Goal: Information Seeking & Learning: Learn about a topic

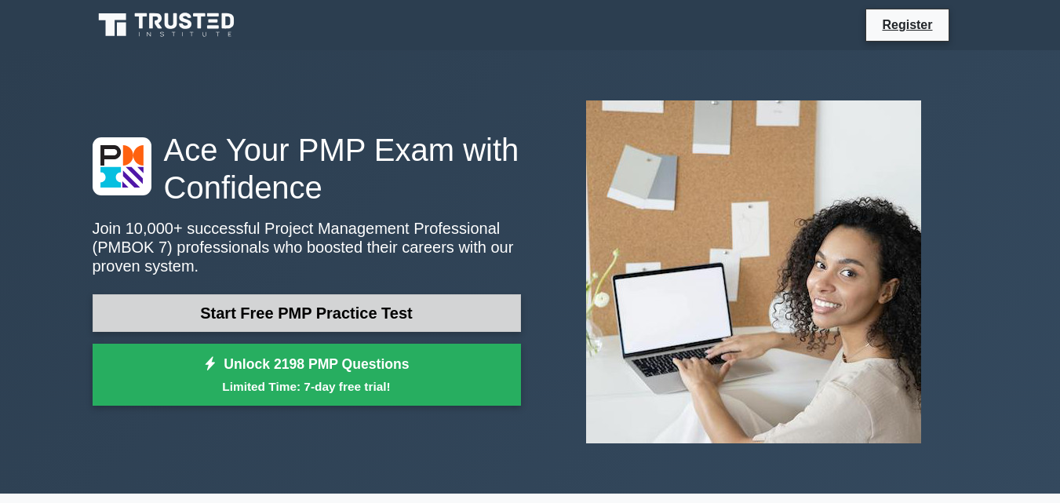
click at [322, 305] on link "Start Free PMP Practice Test" at bounding box center [307, 313] width 428 height 38
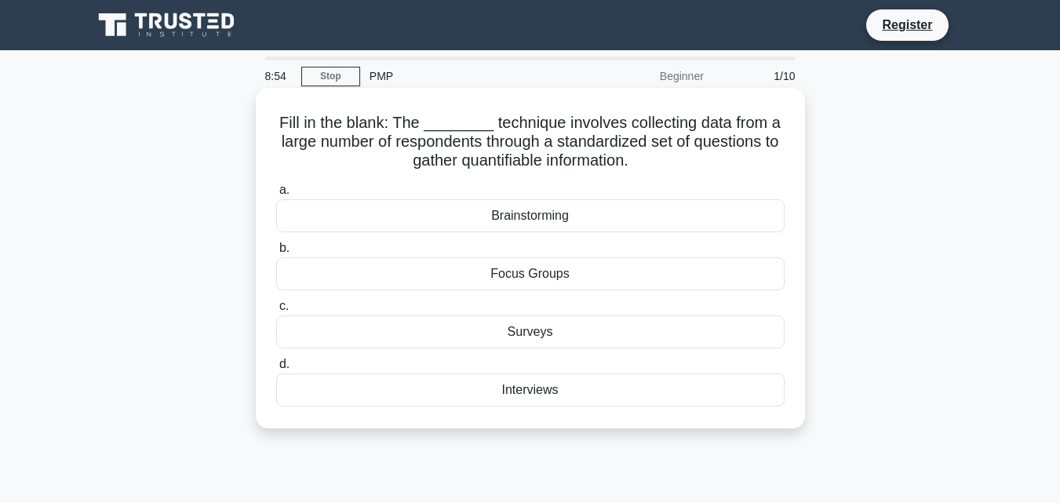
click at [529, 331] on div "Surveys" at bounding box center [530, 331] width 508 height 33
click at [276, 312] on input "c. Surveys" at bounding box center [276, 306] width 0 height 10
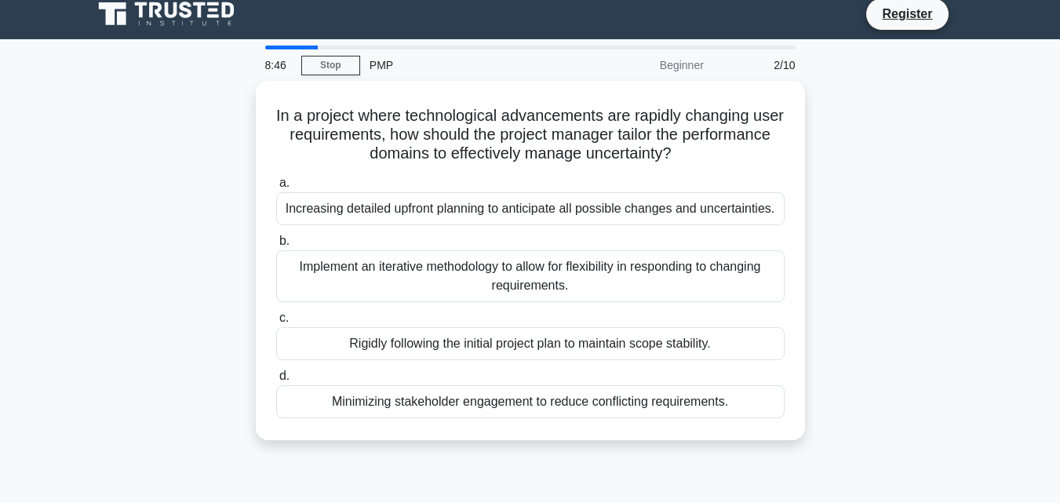
scroll to position [10, 0]
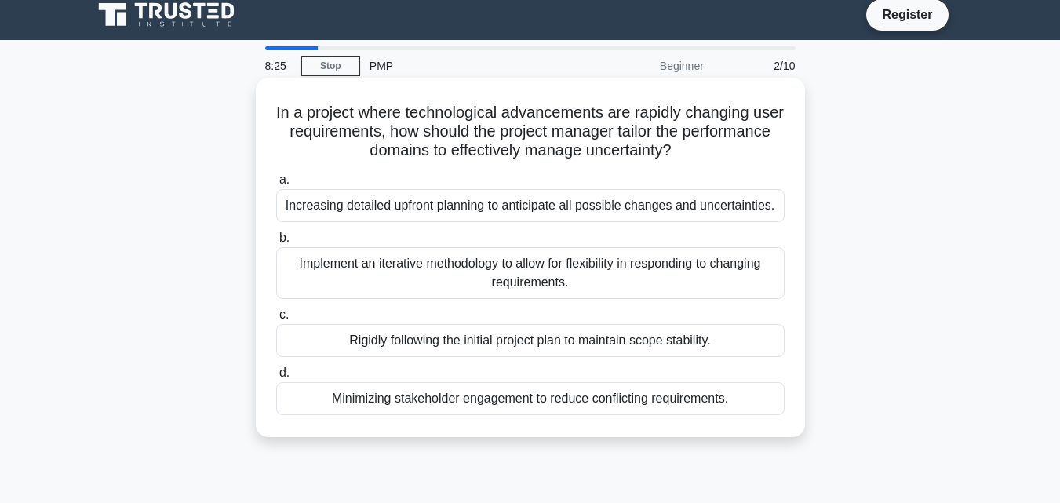
click at [525, 272] on div "Implement an iterative methodology to allow for flexibility in responding to ch…" at bounding box center [530, 273] width 508 height 52
click at [276, 243] on input "b. Implement an iterative methodology to allow for flexibility in responding to…" at bounding box center [276, 238] width 0 height 10
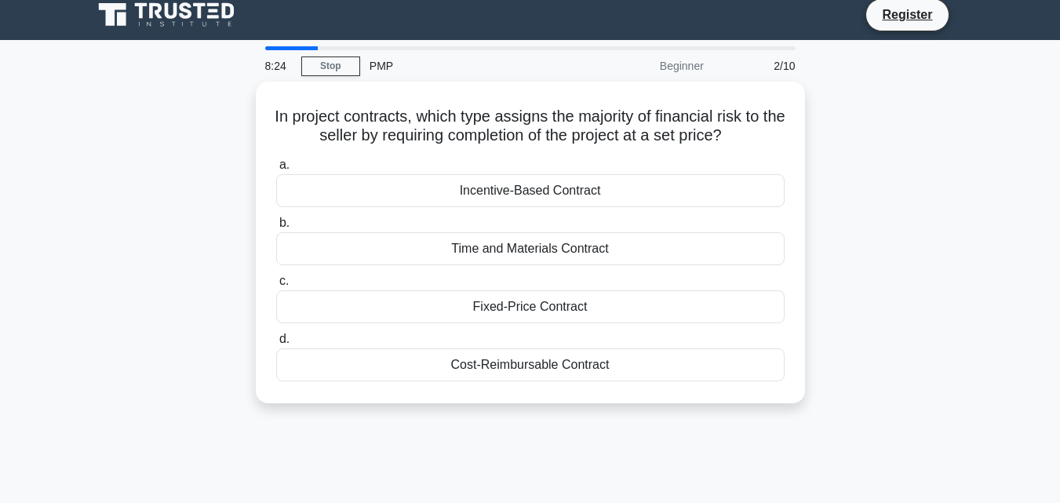
scroll to position [0, 0]
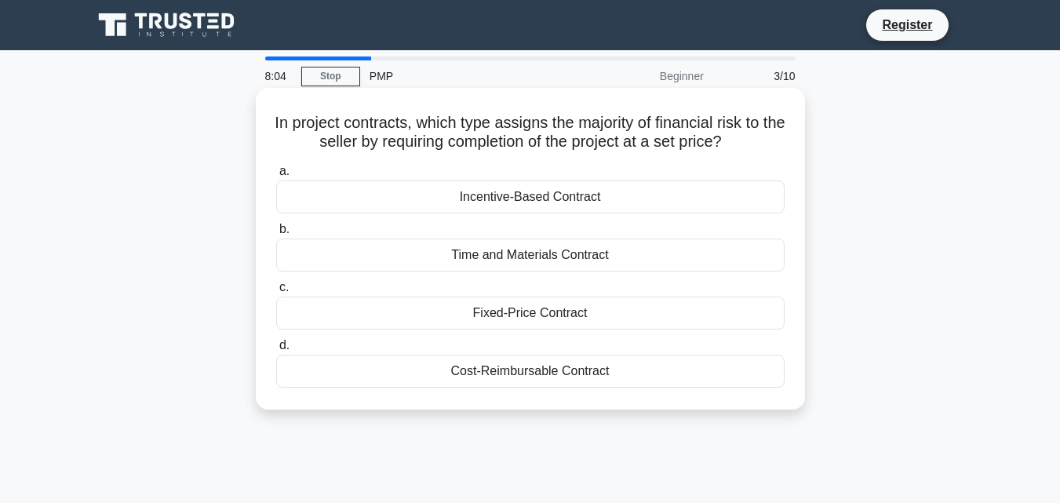
click at [517, 320] on div "Fixed-Price Contract" at bounding box center [530, 313] width 508 height 33
click at [276, 293] on input "c. Fixed-Price Contract" at bounding box center [276, 287] width 0 height 10
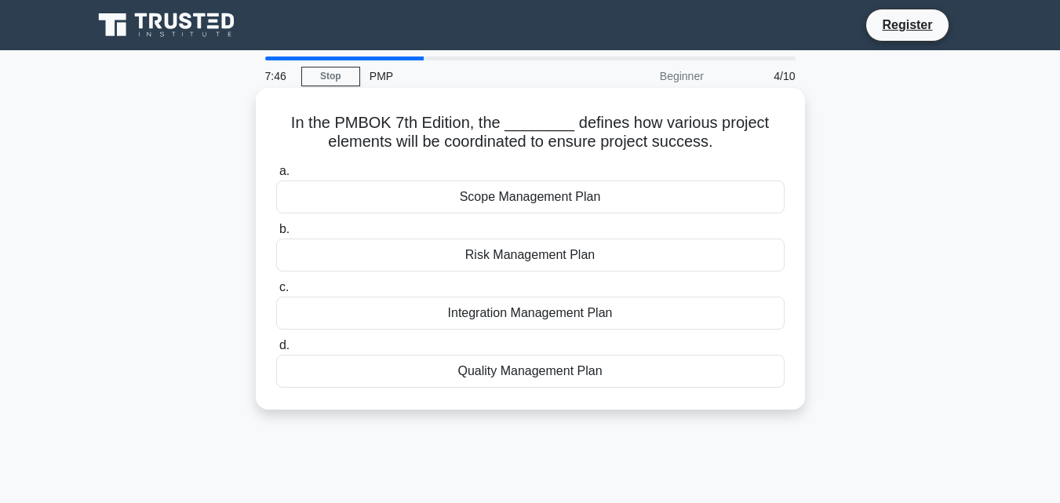
click at [527, 312] on div "Integration Management Plan" at bounding box center [530, 313] width 508 height 33
click at [276, 293] on input "c. Integration Management Plan" at bounding box center [276, 287] width 0 height 10
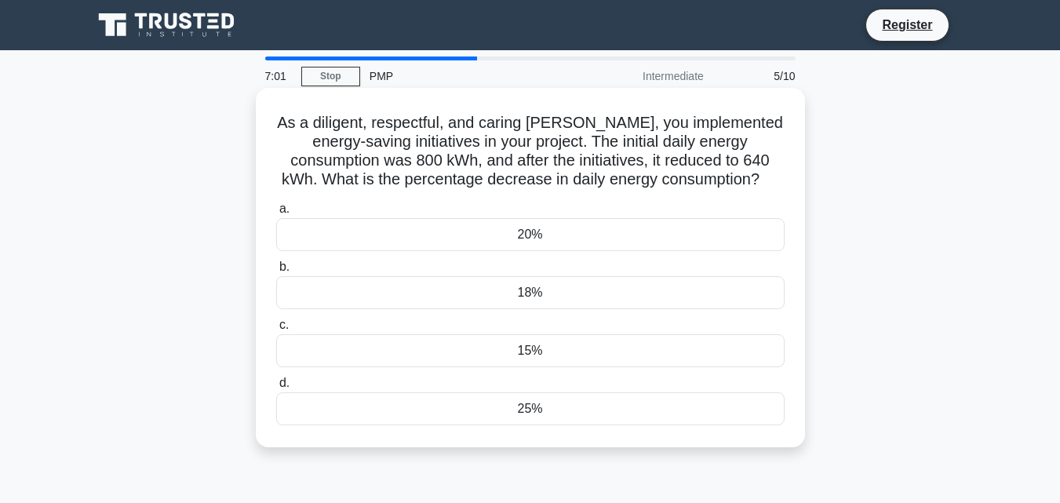
click at [530, 353] on div "15%" at bounding box center [530, 350] width 508 height 33
click at [276, 330] on input "c. 15%" at bounding box center [276, 325] width 0 height 10
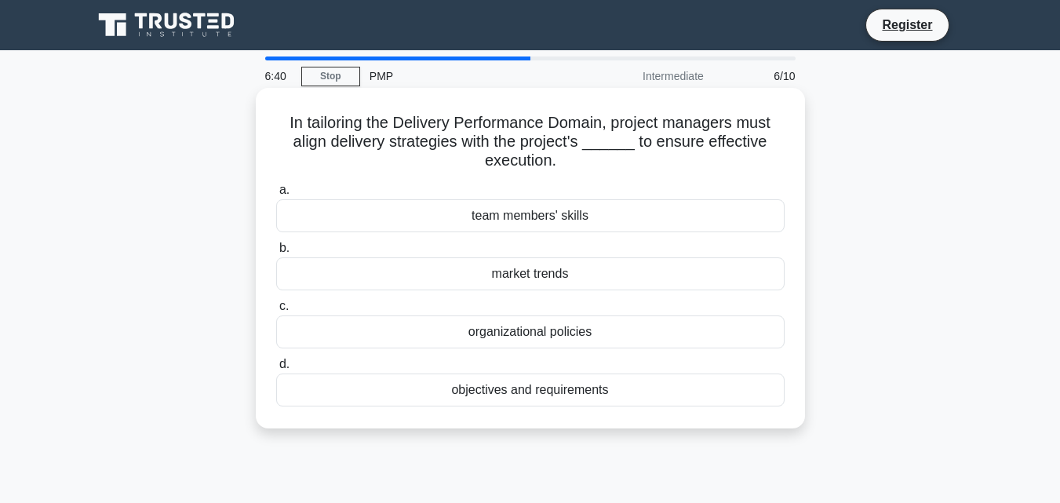
click at [523, 393] on div "objectives and requirements" at bounding box center [530, 389] width 508 height 33
click at [276, 370] on input "d. objectives and requirements" at bounding box center [276, 364] width 0 height 10
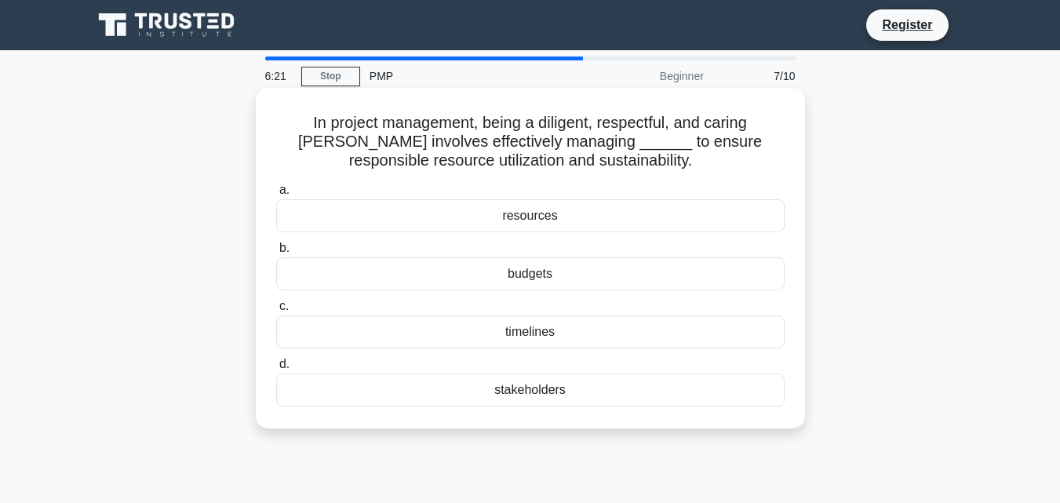
click at [523, 391] on div "stakeholders" at bounding box center [530, 389] width 508 height 33
click at [276, 370] on input "d. stakeholders" at bounding box center [276, 364] width 0 height 10
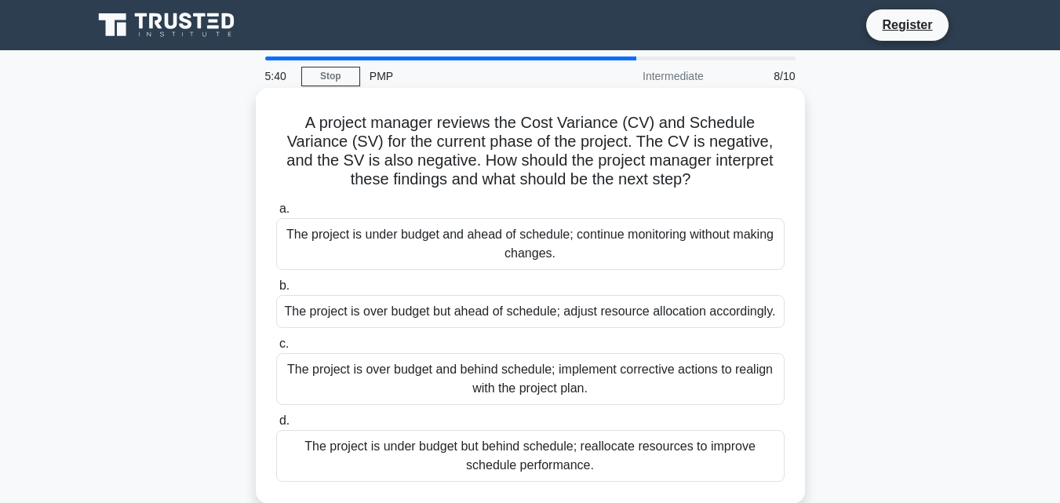
click at [611, 375] on div "The project is over budget and behind schedule; implement corrective actions to…" at bounding box center [530, 379] width 508 height 52
click at [276, 349] on input "c. The project is over budget and behind schedule; implement corrective actions…" at bounding box center [276, 344] width 0 height 10
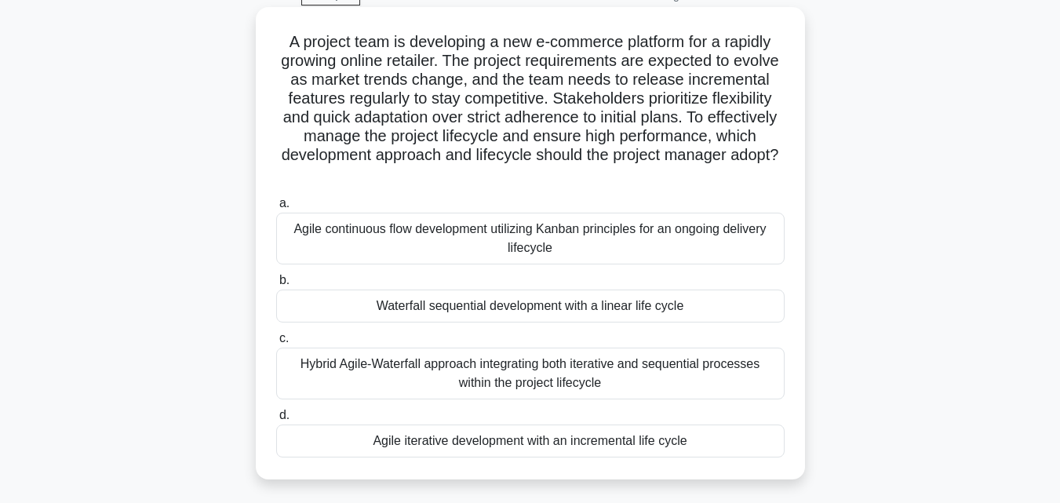
scroll to position [80, 0]
click at [527, 445] on div "Agile iterative development with an incremental life cycle" at bounding box center [530, 441] width 508 height 33
click at [276, 421] on input "d. Agile iterative development with an incremental life cycle" at bounding box center [276, 416] width 0 height 10
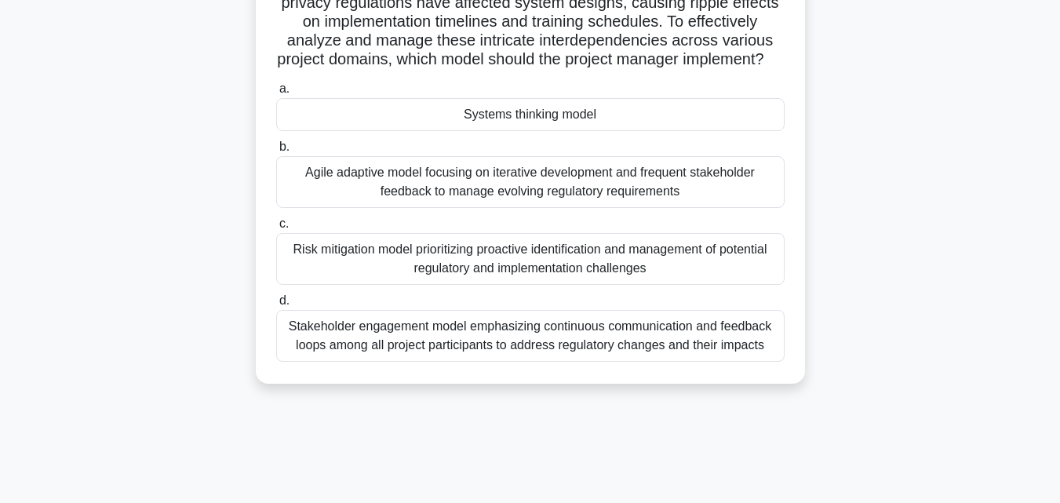
scroll to position [196, 0]
click at [533, 130] on div "Systems thinking model" at bounding box center [530, 113] width 508 height 33
click at [276, 93] on input "a. Systems thinking model" at bounding box center [276, 88] width 0 height 10
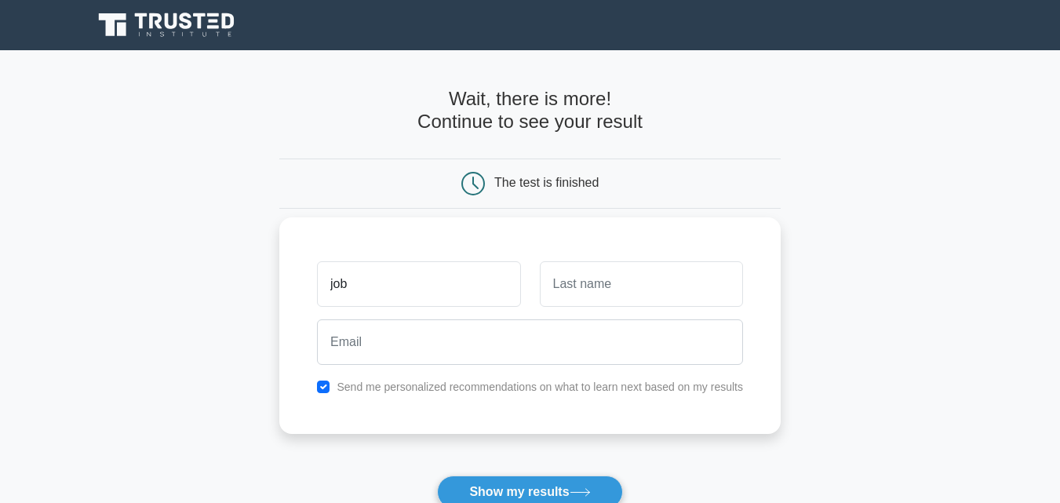
type input "job"
click at [557, 279] on input "text" at bounding box center [641, 284] width 203 height 46
type input "kaneney"
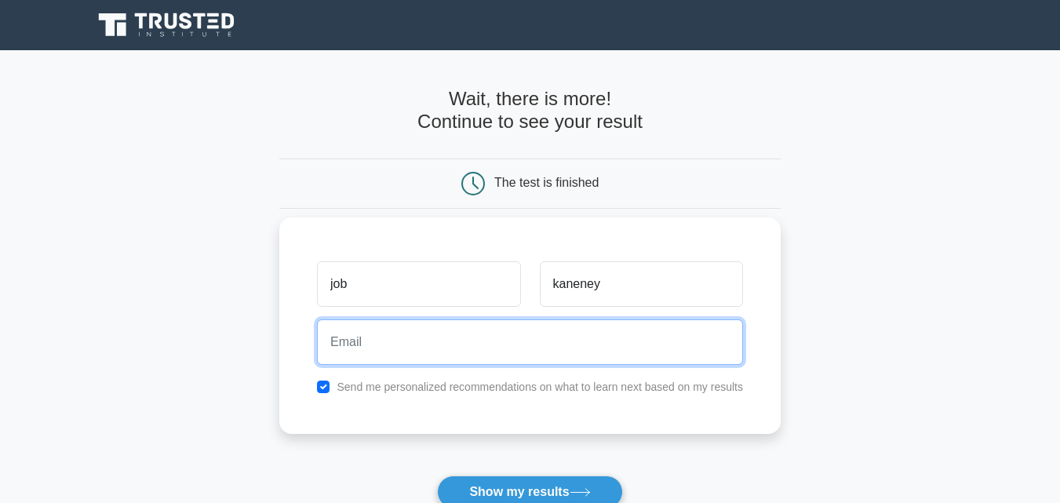
click at [403, 344] on input "email" at bounding box center [530, 342] width 426 height 46
type input "quantitysurveyor.ibro@gmail.com"
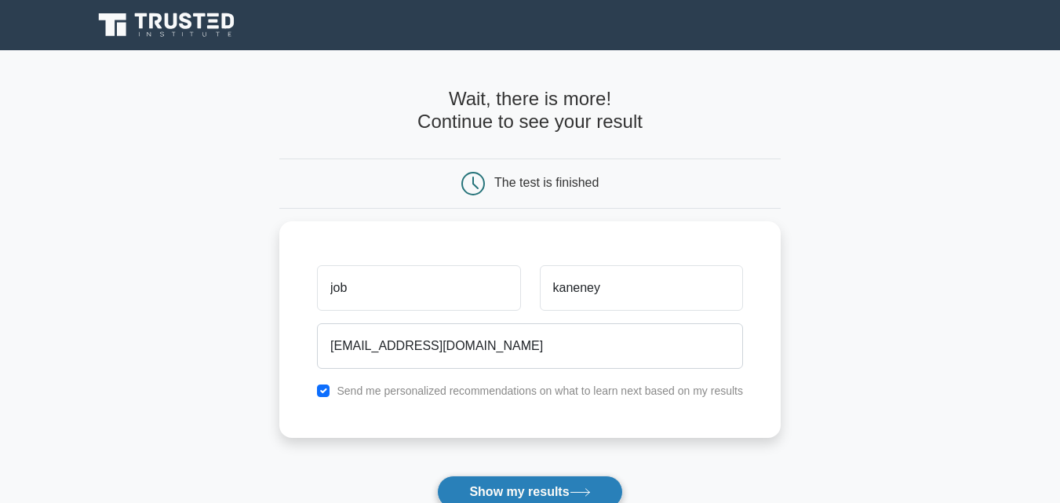
click at [512, 488] on button "Show my results" at bounding box center [529, 492] width 185 height 33
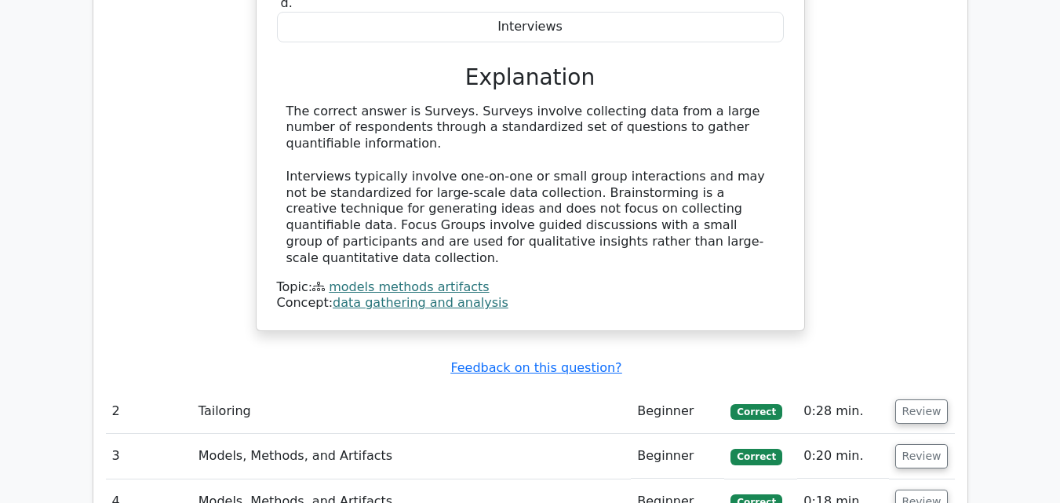
scroll to position [1595, 0]
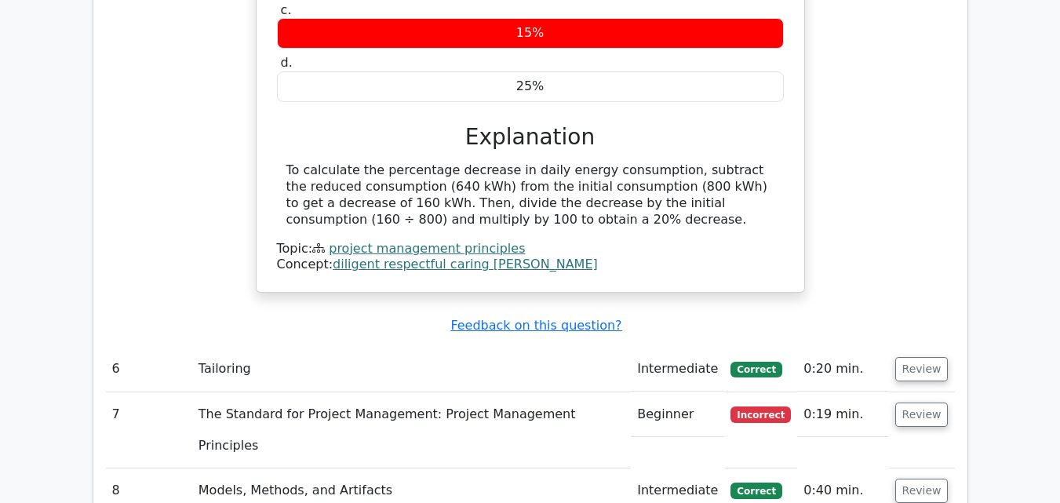
scroll to position [2415, 0]
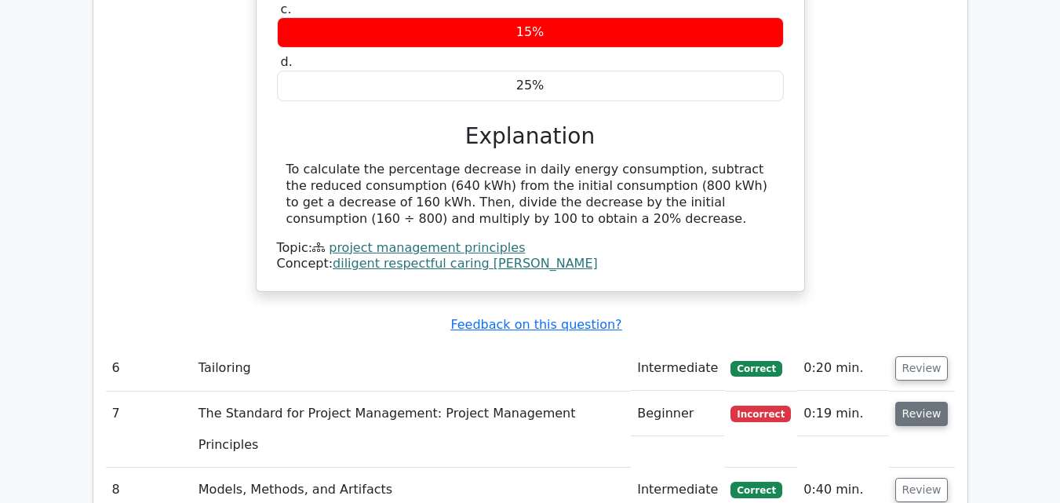
click at [915, 402] on button "Review" at bounding box center [921, 414] width 53 height 24
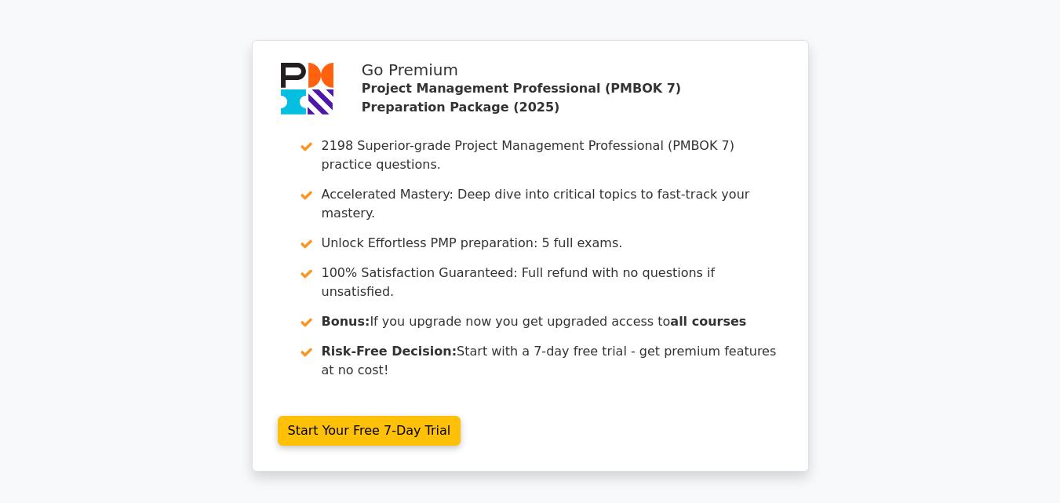
scroll to position [3715, 0]
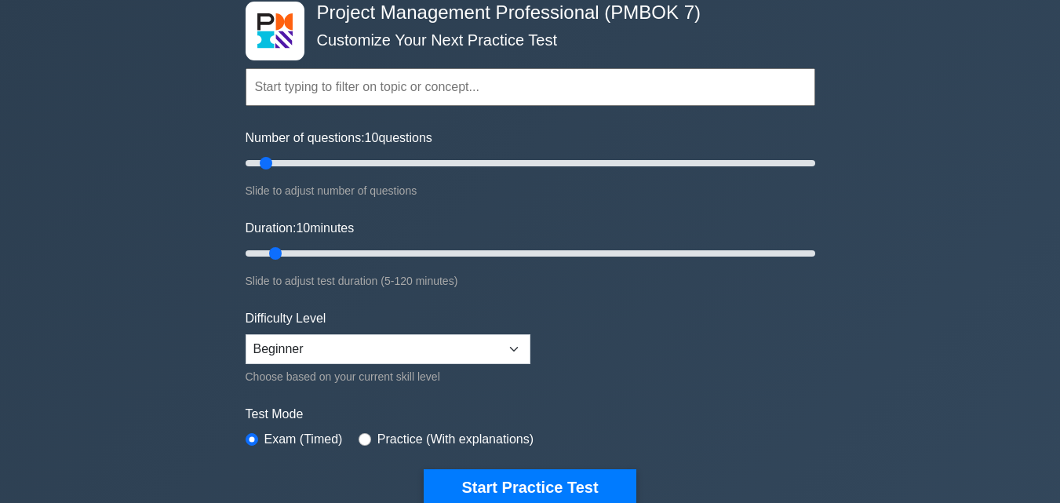
scroll to position [86, 0]
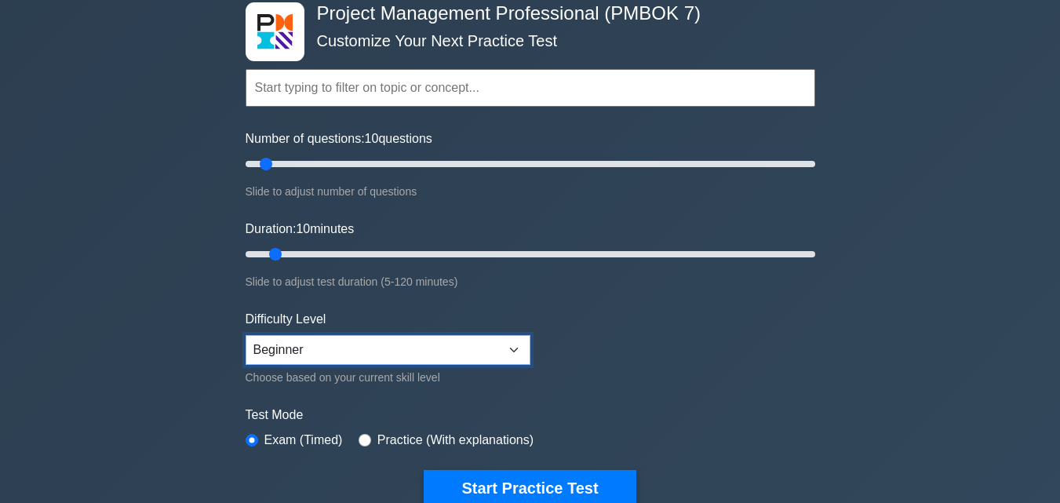
click at [296, 352] on select "Beginner Intermediate Expert" at bounding box center [388, 350] width 285 height 30
select select "intermediate"
click at [246, 335] on select "Beginner Intermediate Expert" at bounding box center [388, 350] width 285 height 30
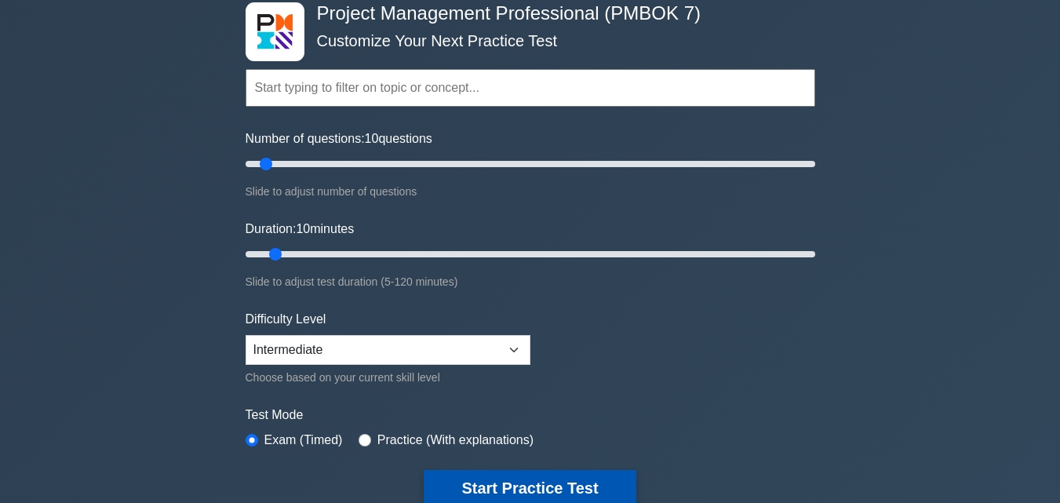
click at [508, 479] on button "Start Practice Test" at bounding box center [530, 488] width 212 height 36
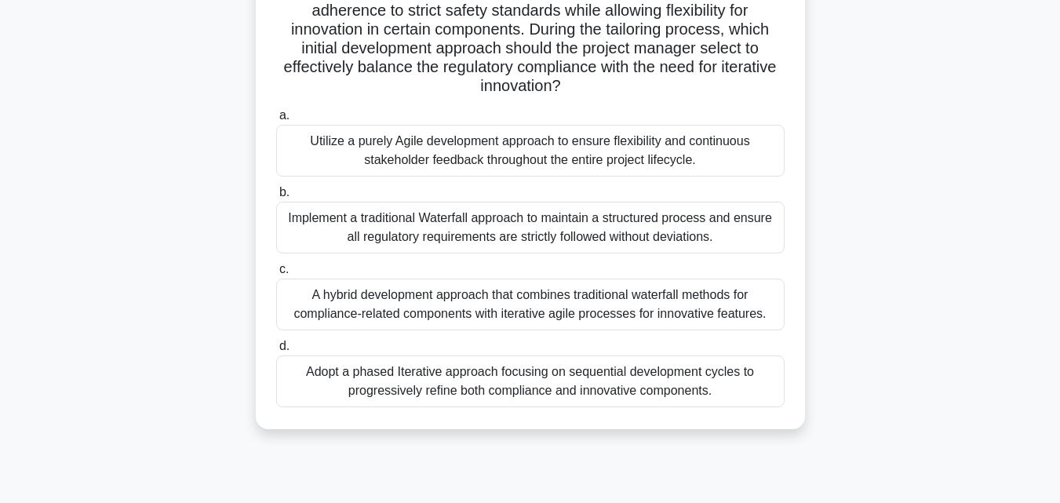
scroll to position [245, 0]
click at [479, 301] on div "A hybrid development approach that combines traditional waterfall methods for c…" at bounding box center [530, 304] width 508 height 52
click at [276, 274] on input "c. A hybrid development approach that combines traditional waterfall methods fo…" at bounding box center [276, 269] width 0 height 10
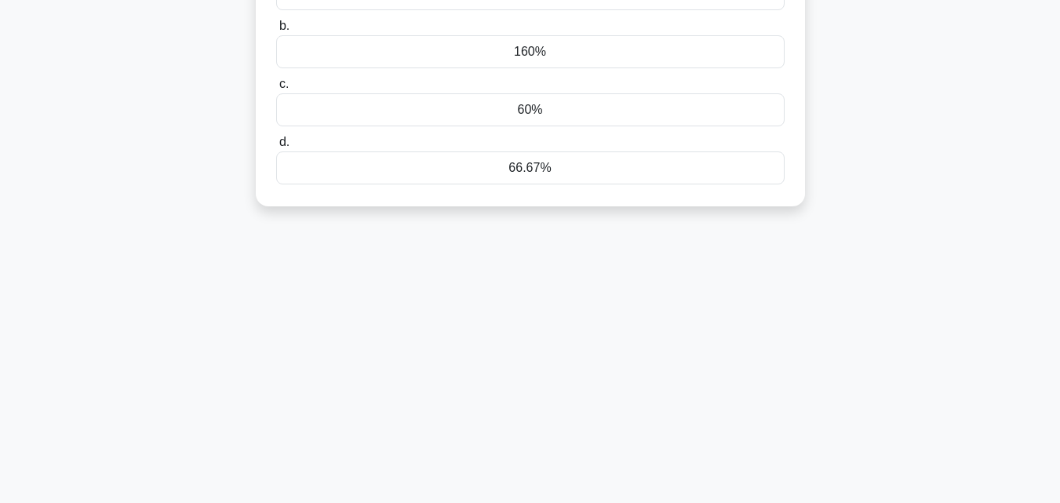
scroll to position [0, 0]
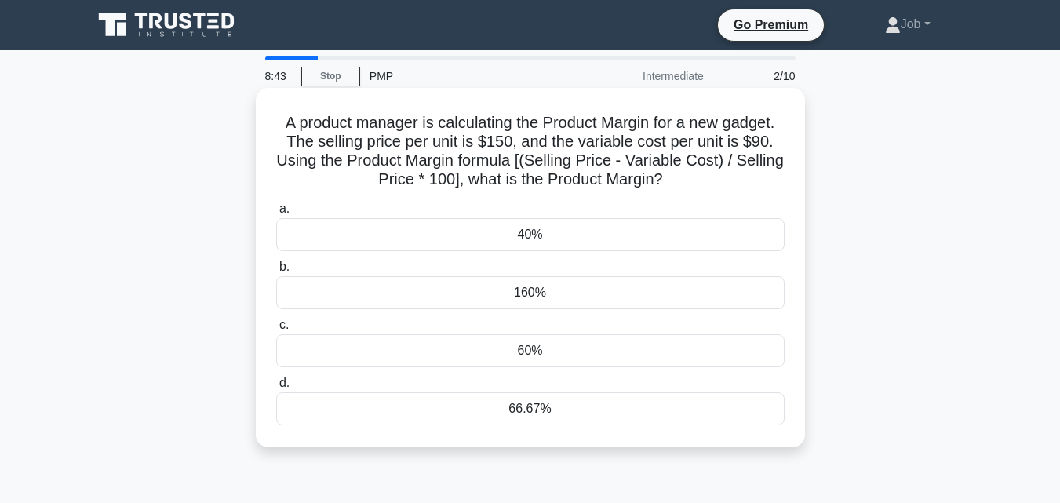
click at [523, 238] on div "40%" at bounding box center [530, 234] width 508 height 33
click at [276, 214] on input "a. 40%" at bounding box center [276, 209] width 0 height 10
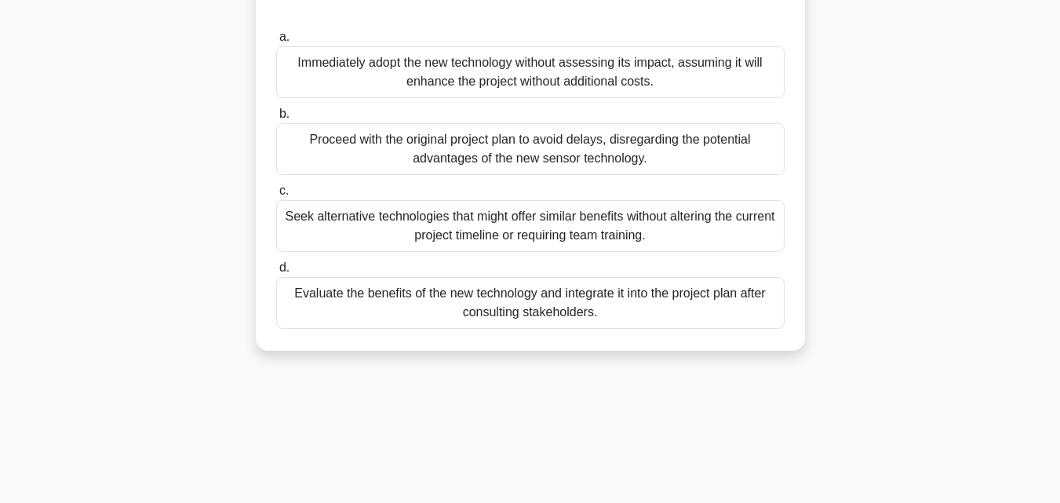
scroll to position [232, 0]
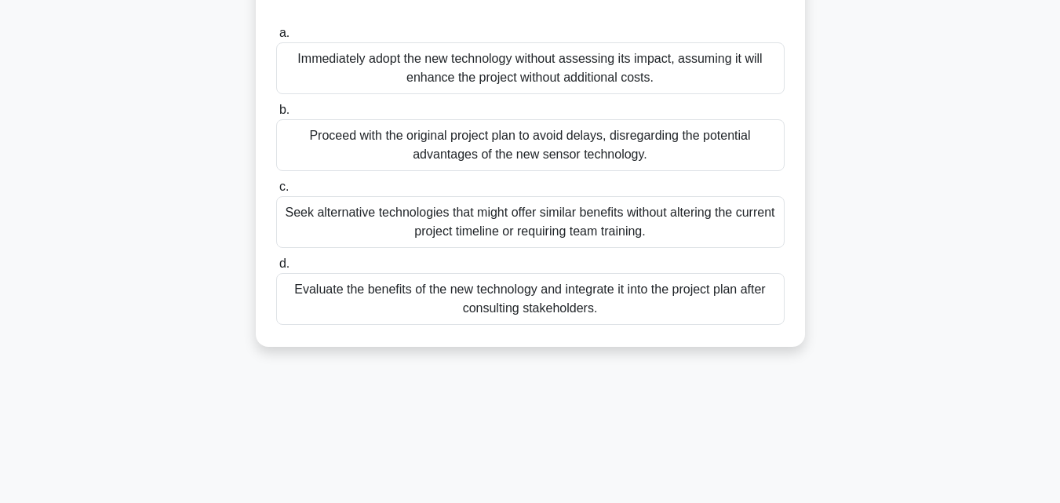
click at [512, 298] on div "Evaluate the benefits of the new technology and integrate it into the project p…" at bounding box center [530, 299] width 508 height 52
click at [276, 269] on input "d. Evaluate the benefits of the new technology and integrate it into the projec…" at bounding box center [276, 264] width 0 height 10
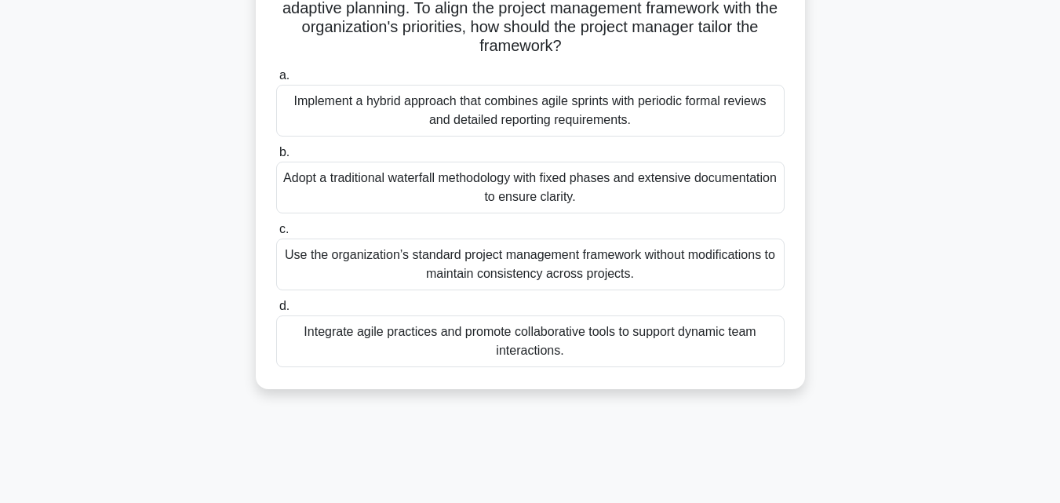
scroll to position [153, 0]
click at [487, 348] on div "Integrate agile practices and promote collaborative tools to support dynamic te…" at bounding box center [530, 341] width 508 height 52
click at [276, 311] on input "d. Integrate agile practices and promote collaborative tools to support dynamic…" at bounding box center [276, 306] width 0 height 10
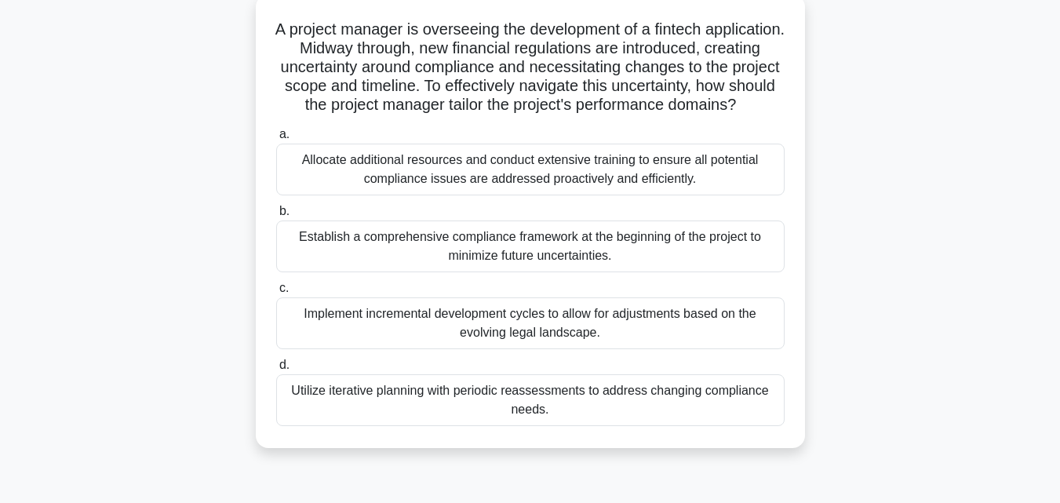
scroll to position [94, 0]
click at [552, 338] on div "Implement incremental development cycles to allow for adjustments based on the …" at bounding box center [530, 323] width 508 height 52
click at [276, 293] on input "c. Implement incremental development cycles to allow for adjustments based on t…" at bounding box center [276, 287] width 0 height 10
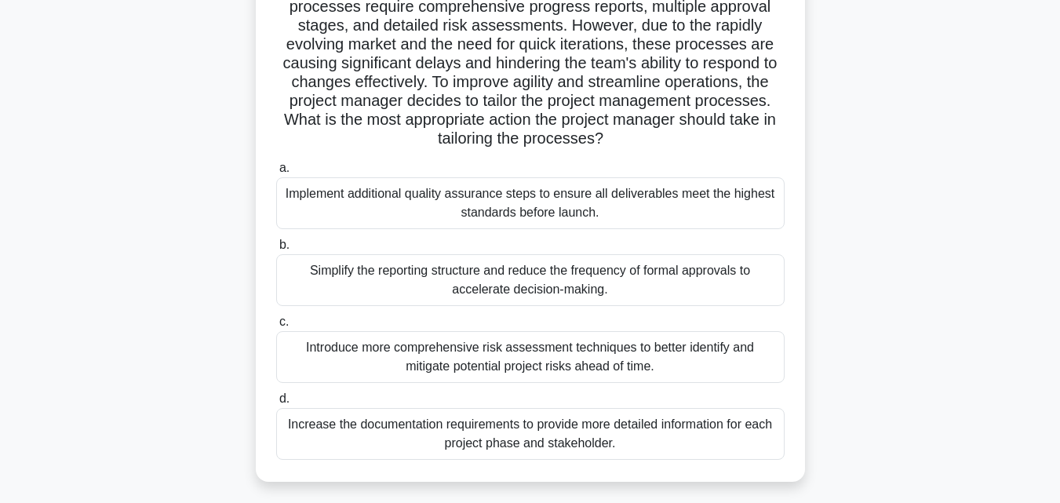
scroll to position [153, 0]
click at [508, 200] on div "Implement additional quality assurance steps to ensure all deliverables meet th…" at bounding box center [530, 204] width 508 height 52
click at [276, 174] on input "a. Implement additional quality assurance steps to ensure all deliverables meet…" at bounding box center [276, 169] width 0 height 10
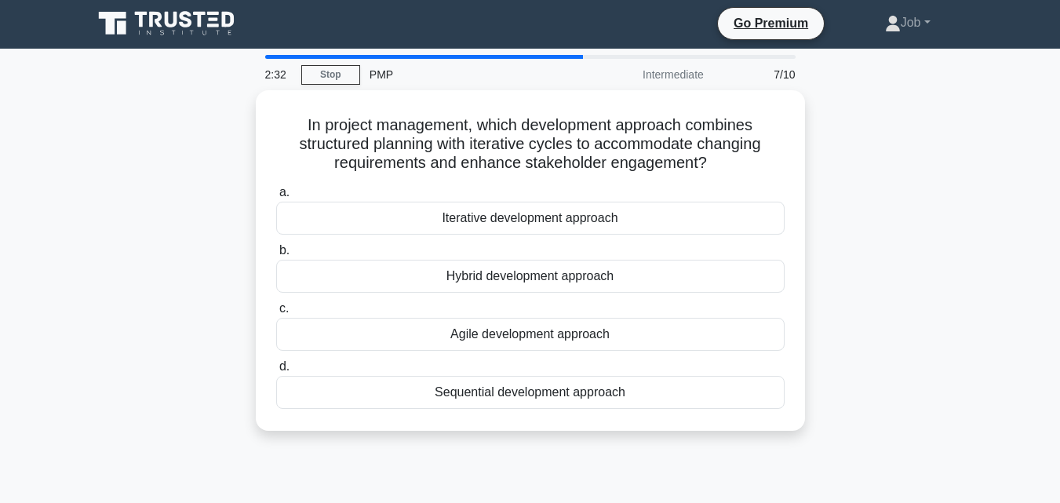
scroll to position [1, 0]
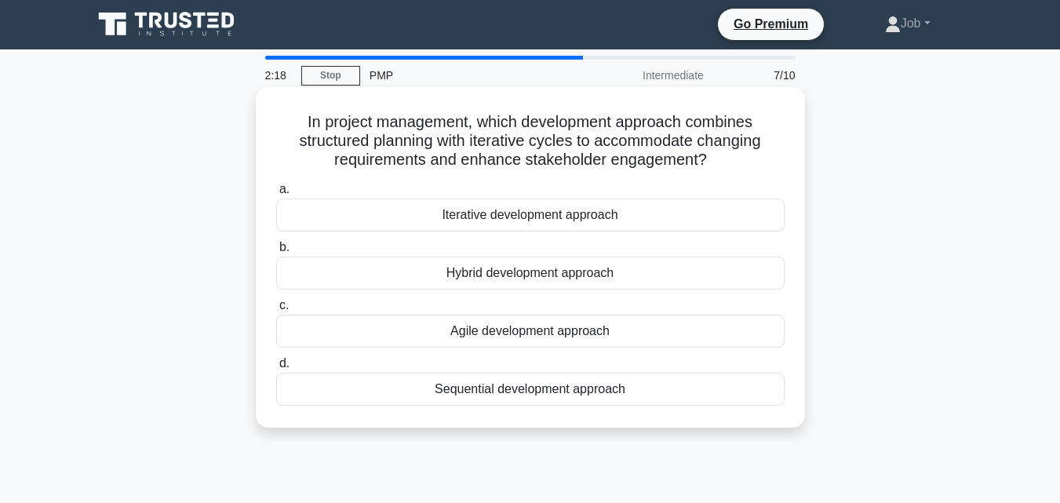
click at [512, 279] on div "Hybrid development approach" at bounding box center [530, 273] width 508 height 33
click at [276, 253] on input "b. Hybrid development approach" at bounding box center [276, 247] width 0 height 10
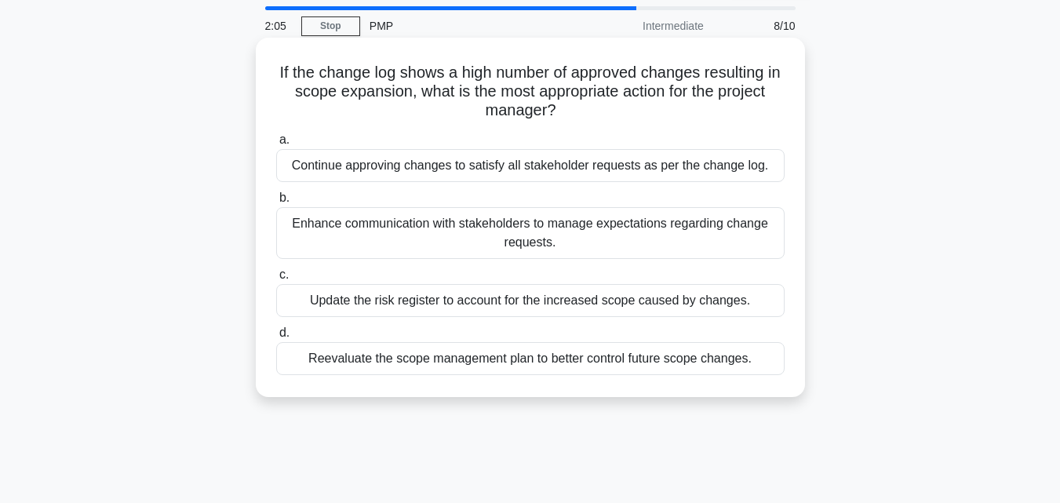
scroll to position [51, 0]
click at [545, 367] on div "Reevaluate the scope management plan to better control future scope changes." at bounding box center [530, 357] width 508 height 33
click at [276, 337] on input "d. Reevaluate the scope management plan to better control future scope changes." at bounding box center [276, 332] width 0 height 10
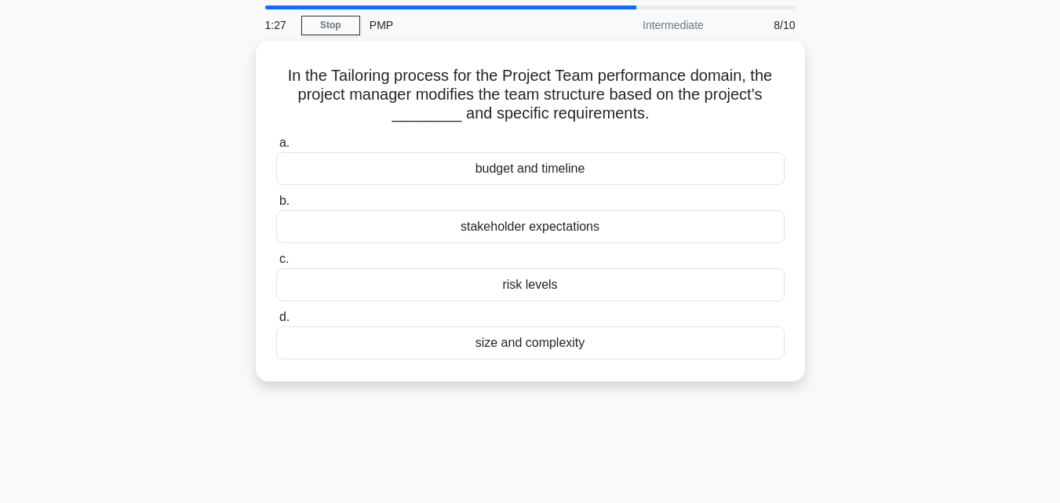
scroll to position [0, 0]
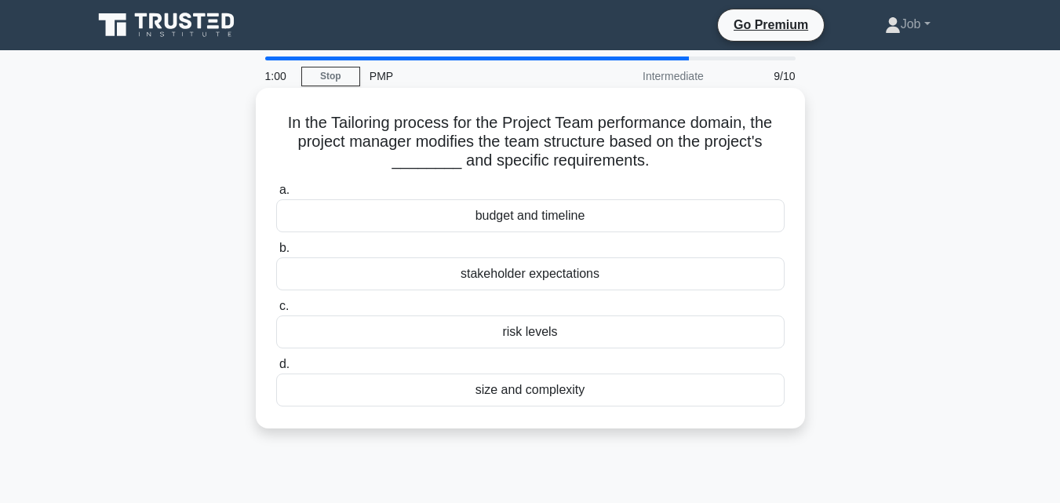
click at [543, 220] on div "budget and timeline" at bounding box center [530, 215] width 508 height 33
click at [276, 195] on input "a. budget and timeline" at bounding box center [276, 190] width 0 height 10
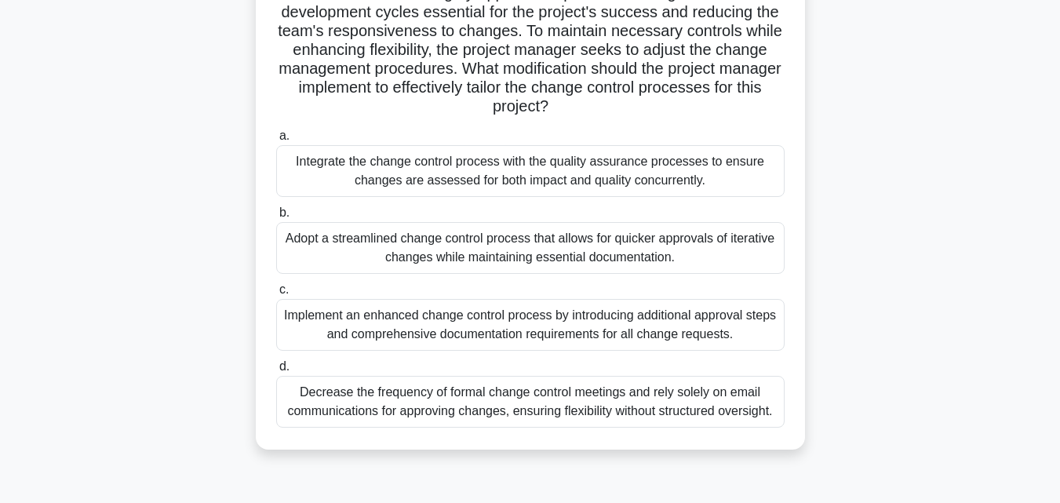
scroll to position [187, 0]
click at [487, 246] on div "Adopt a streamlined change control process that allows for quicker approvals of…" at bounding box center [530, 247] width 508 height 52
click at [276, 217] on input "b. Adopt a streamlined change control process that allows for quicker approvals…" at bounding box center [276, 212] width 0 height 10
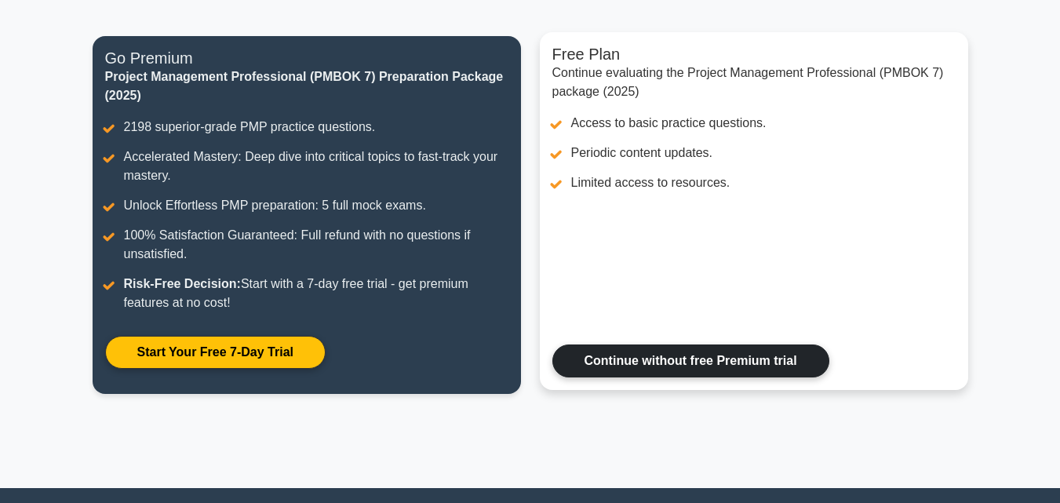
scroll to position [178, 0]
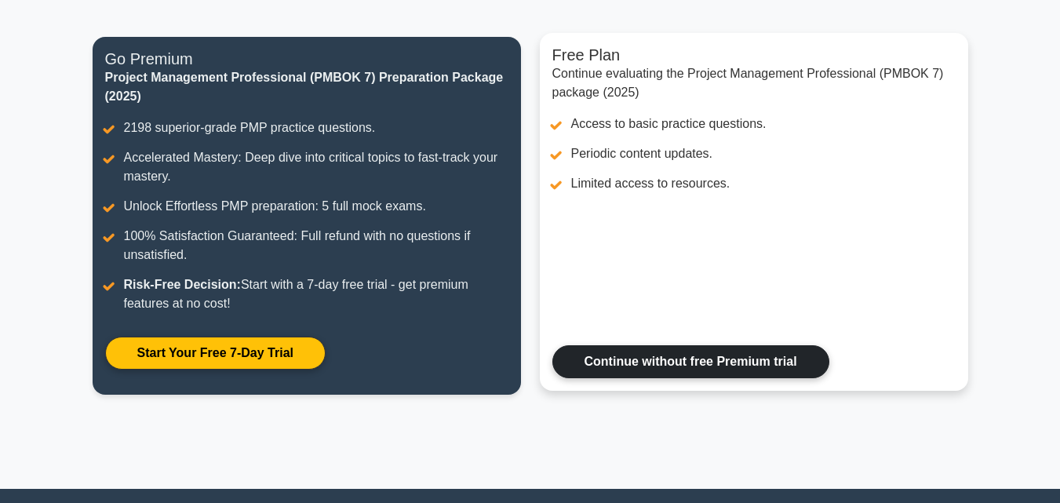
click at [615, 365] on link "Continue without free Premium trial" at bounding box center [690, 361] width 277 height 33
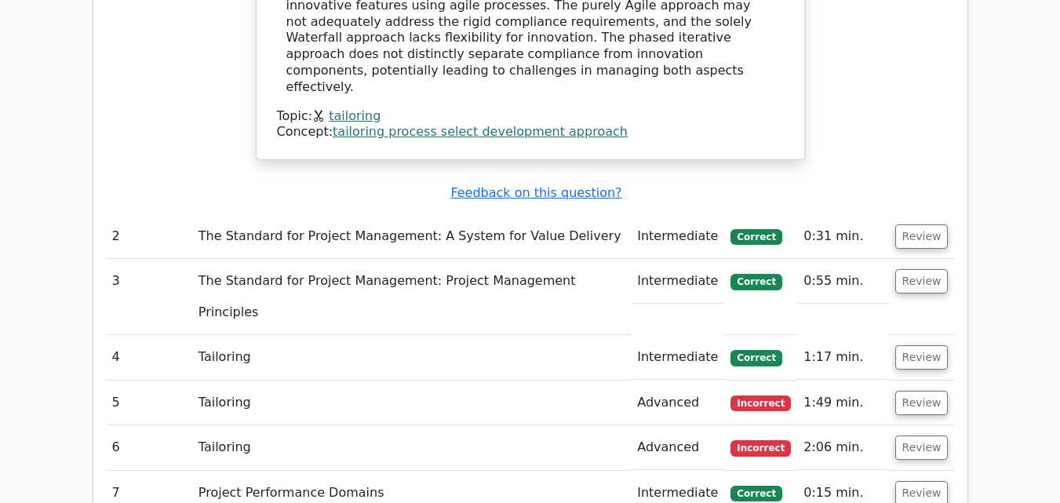
scroll to position [2064, 0]
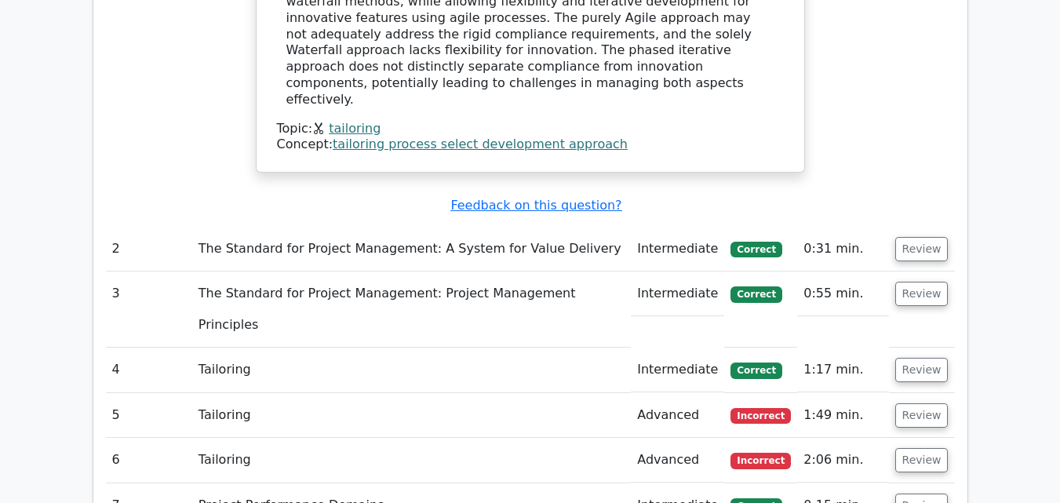
scroll to position [2048, 0]
click at [905, 449] on button "Review" at bounding box center [921, 461] width 53 height 24
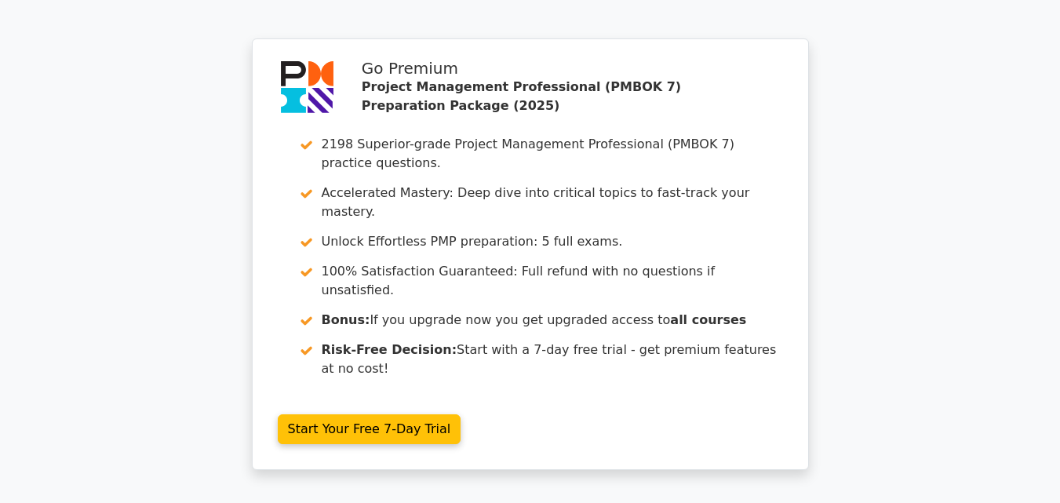
scroll to position [4291, 0]
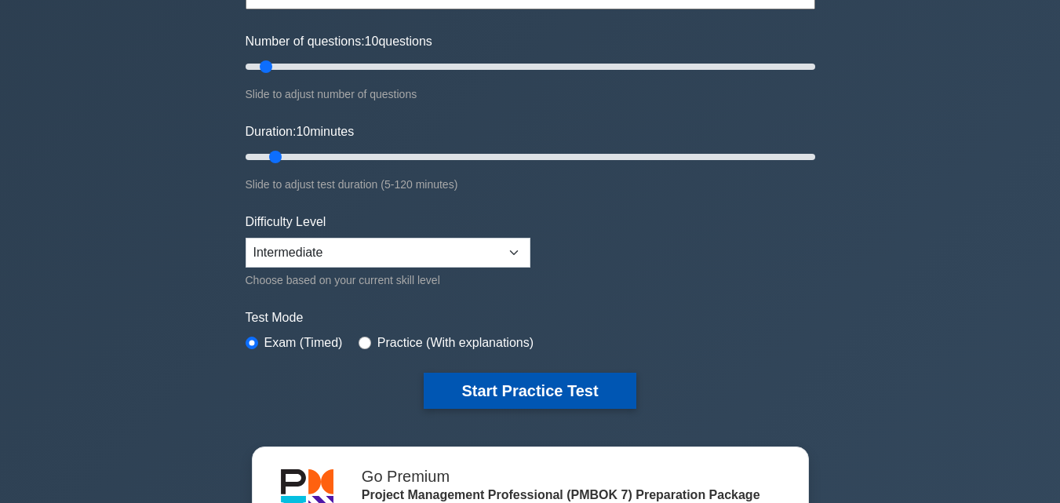
scroll to position [184, 0]
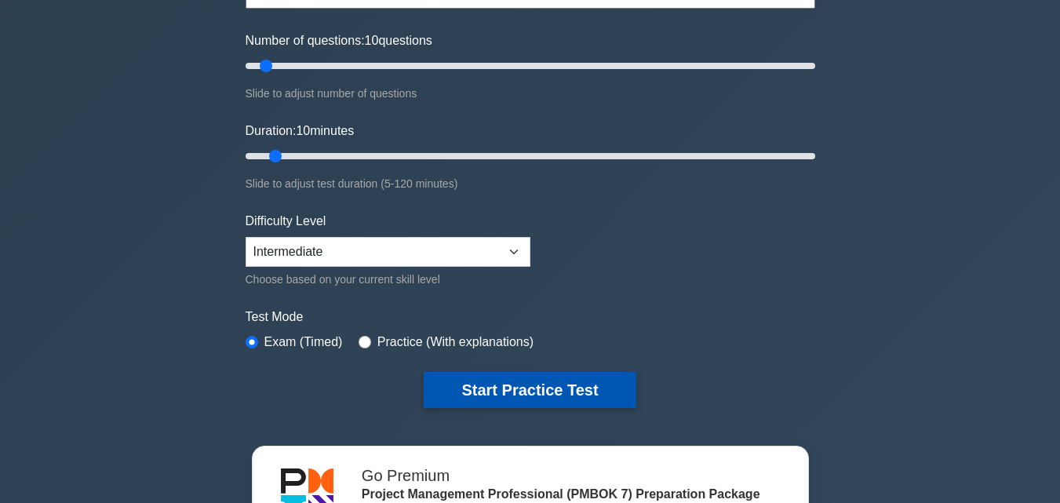
click at [521, 388] on button "Start Practice Test" at bounding box center [530, 390] width 212 height 36
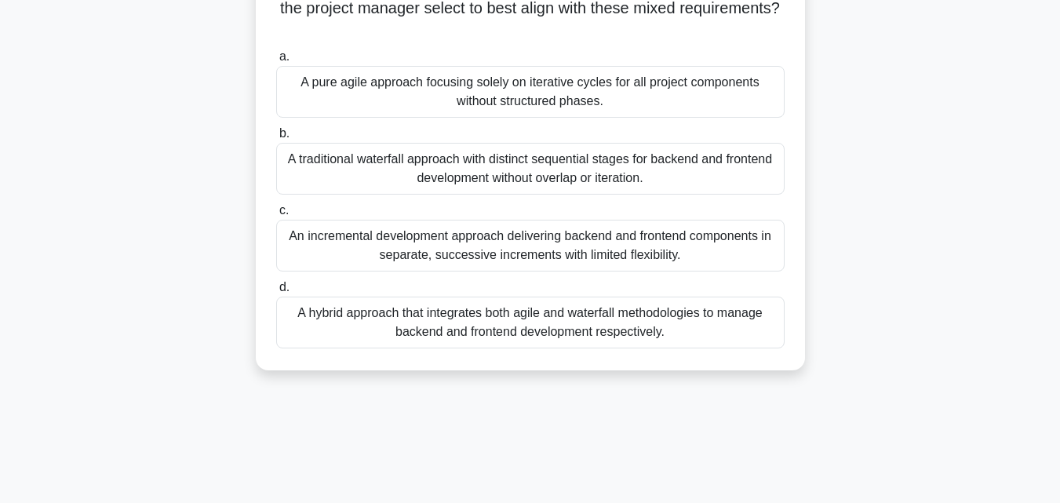
scroll to position [305, 0]
click at [523, 319] on div "A hybrid approach that integrates both agile and waterfall methodologies to man…" at bounding box center [530, 320] width 508 height 52
click at [276, 290] on input "d. A hybrid approach that integrates both agile and waterfall methodologies to …" at bounding box center [276, 285] width 0 height 10
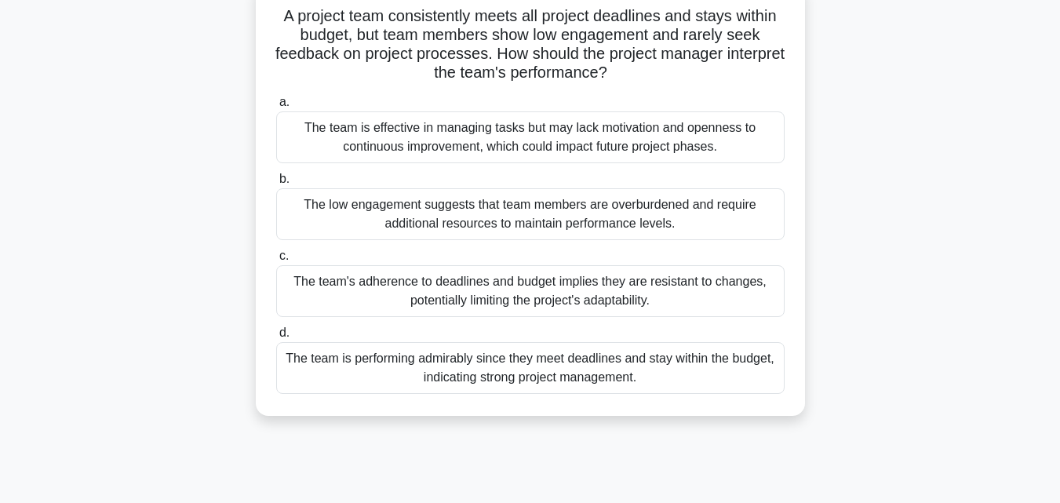
scroll to position [106, 0]
click at [634, 134] on div "The team is effective in managing tasks but may lack motivation and openness to…" at bounding box center [530, 138] width 508 height 52
click at [276, 108] on input "a. The team is effective in managing tasks but may lack motivation and openness…" at bounding box center [276, 103] width 0 height 10
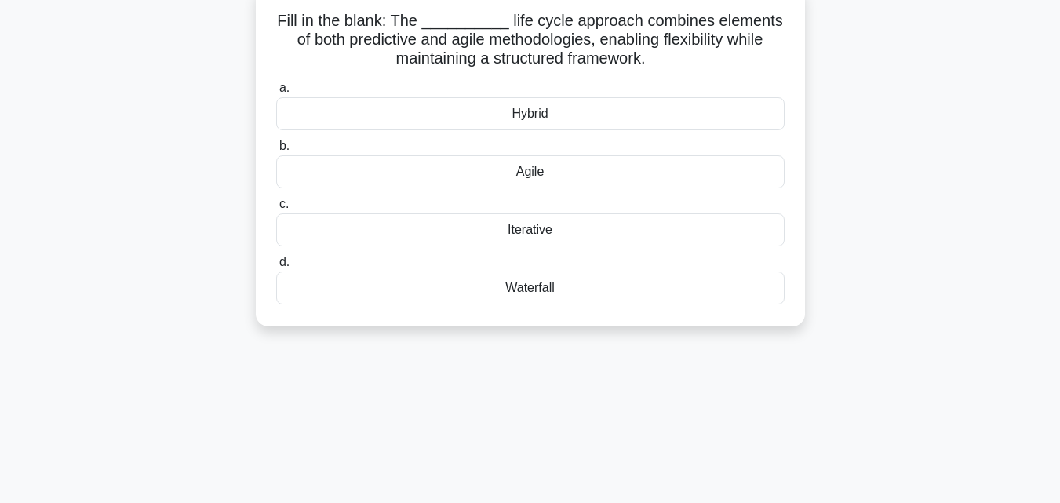
scroll to position [0, 0]
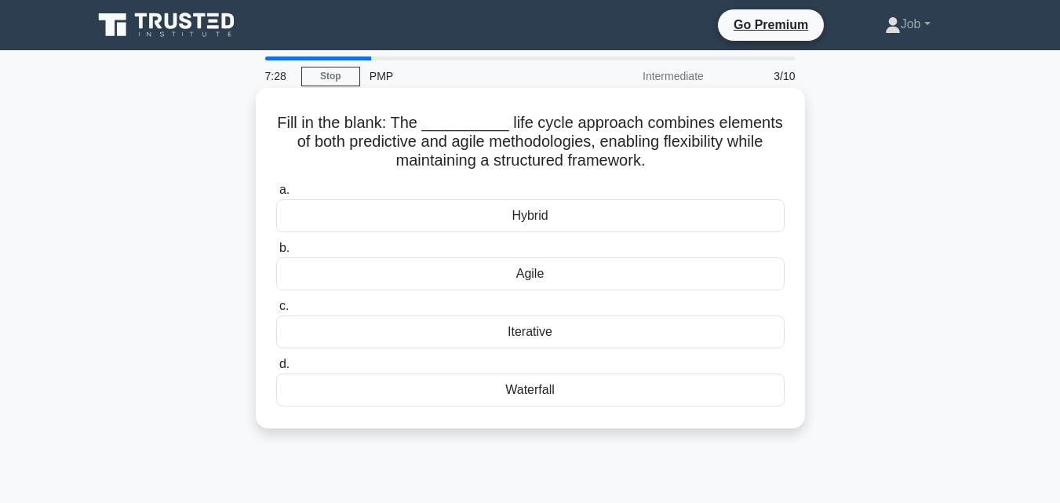
click at [530, 220] on div "Hybrid" at bounding box center [530, 215] width 508 height 33
click at [276, 195] on input "a. Hybrid" at bounding box center [276, 190] width 0 height 10
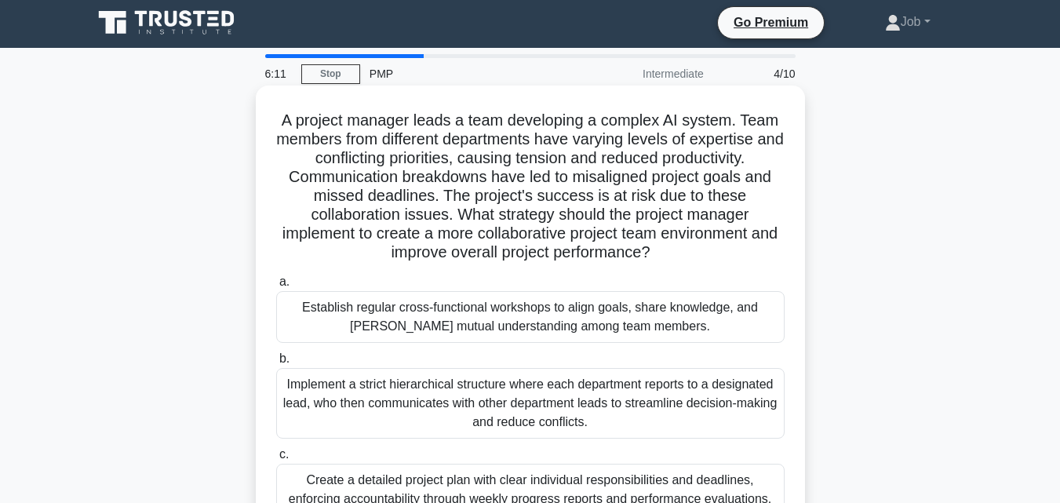
scroll to position [2, 0]
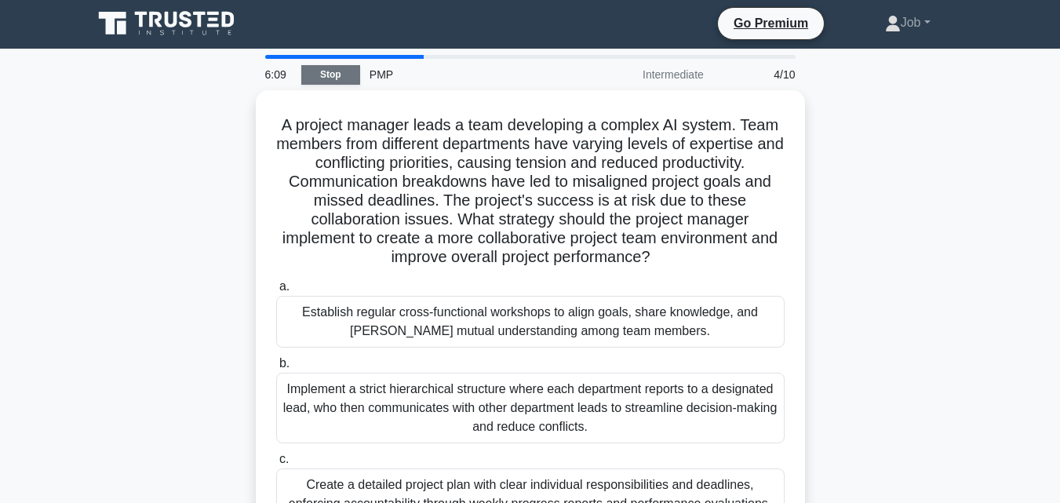
click at [335, 78] on link "Stop" at bounding box center [330, 75] width 59 height 20
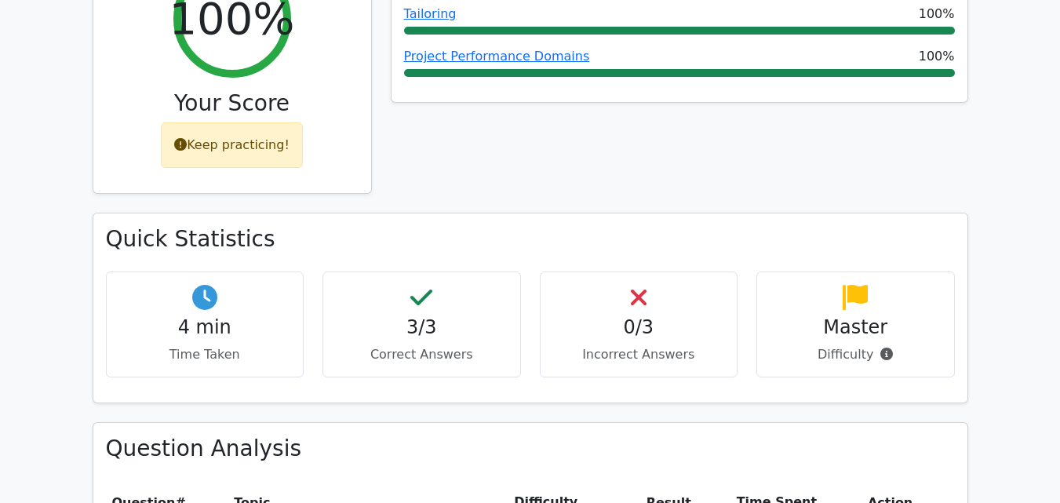
scroll to position [732, 0]
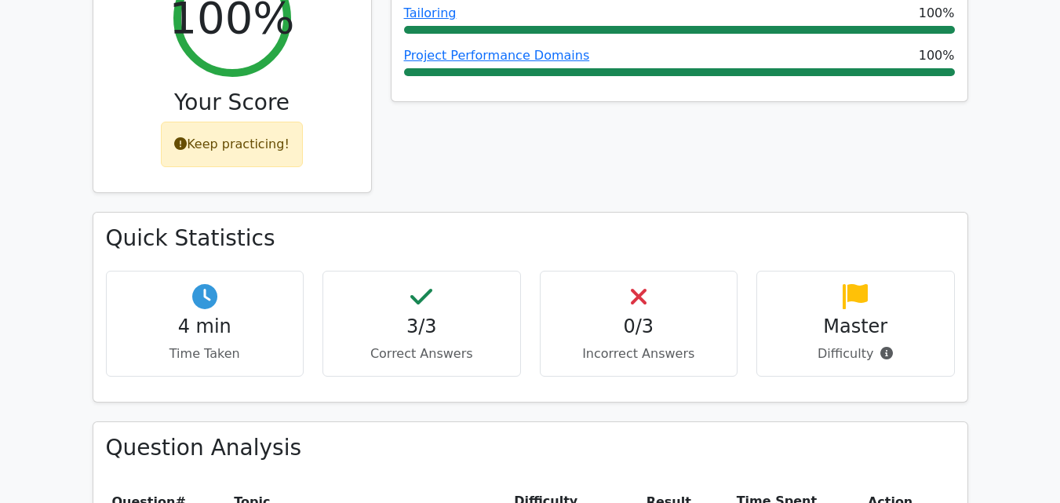
click at [573, 315] on h4 "0/3" at bounding box center [639, 326] width 172 height 23
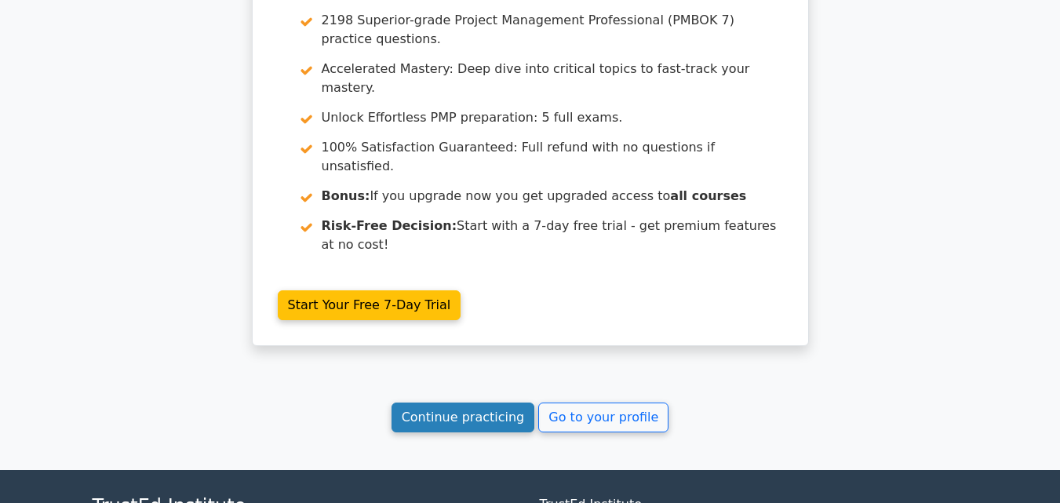
scroll to position [2453, 0]
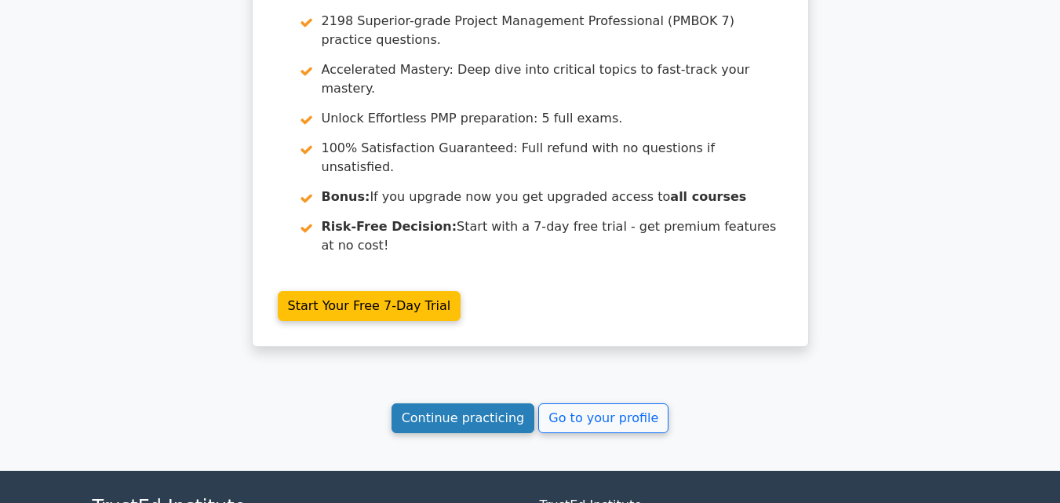
click at [453, 403] on link "Continue practicing" at bounding box center [464, 418] width 144 height 30
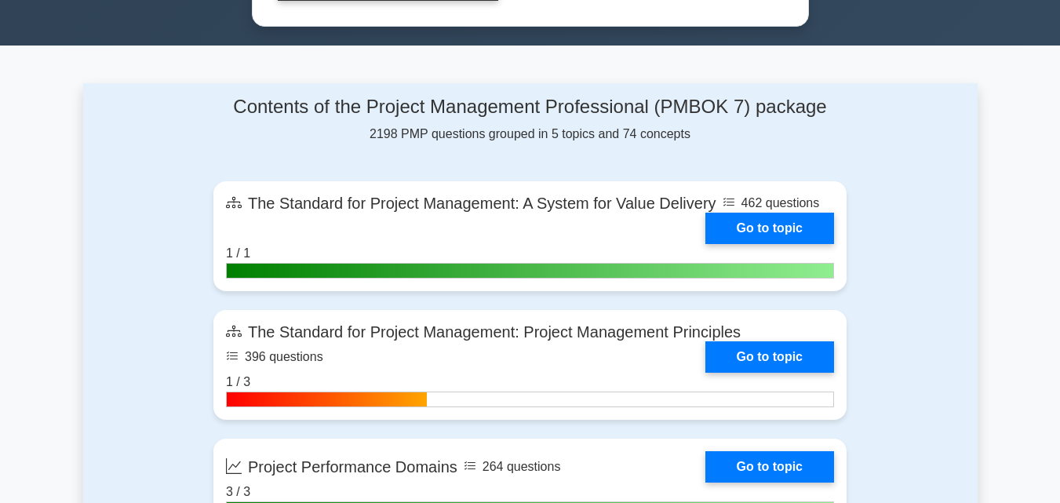
scroll to position [963, 0]
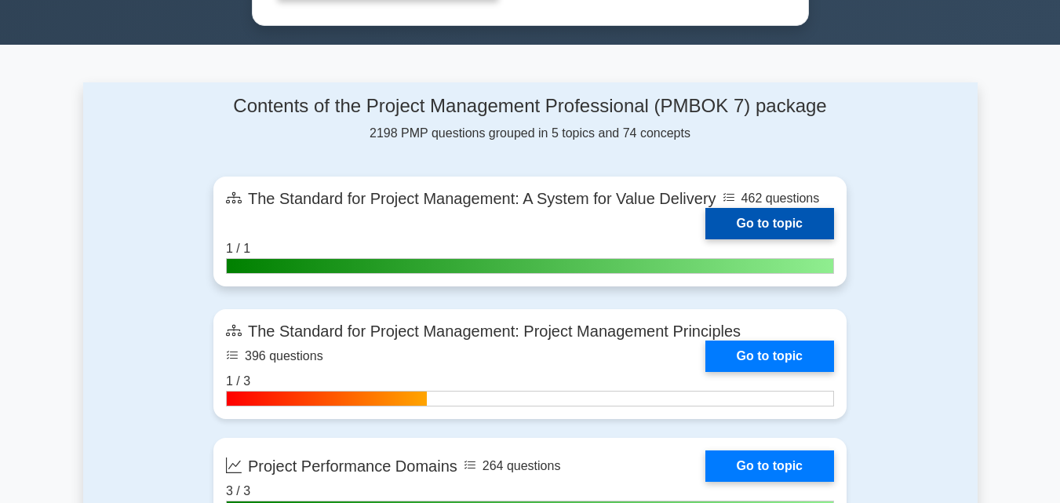
click at [741, 214] on link "Go to topic" at bounding box center [769, 223] width 129 height 31
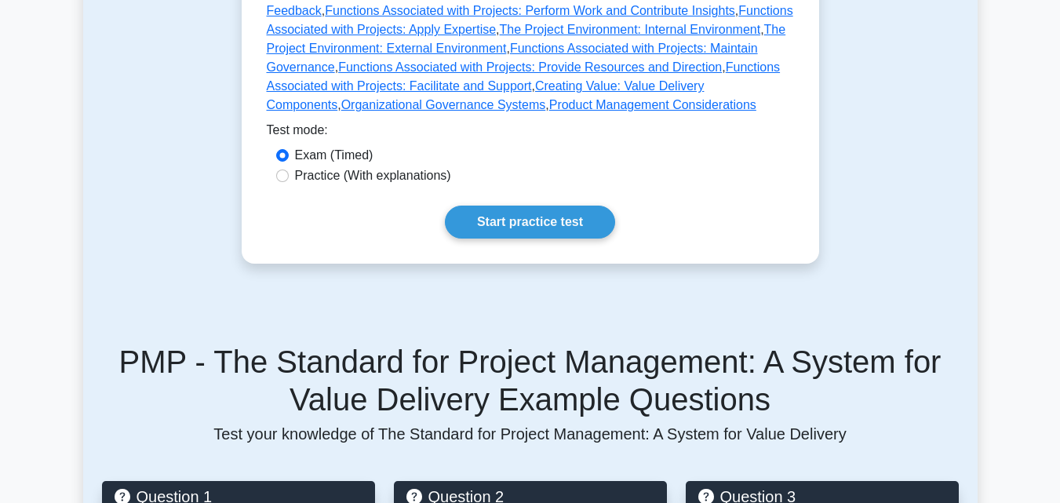
scroll to position [1044, 0]
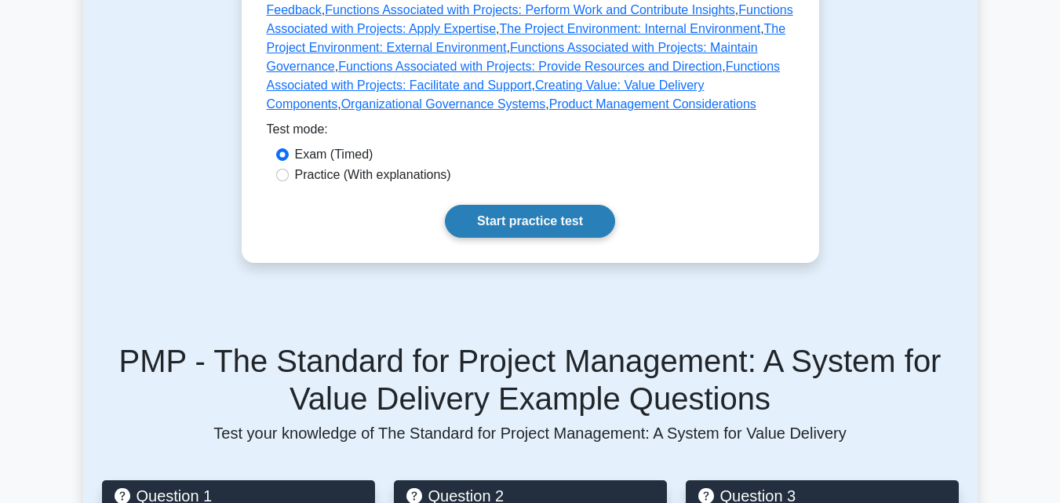
click at [514, 205] on link "Start practice test" at bounding box center [530, 221] width 170 height 33
